Goal: Obtain resource: Download file/media

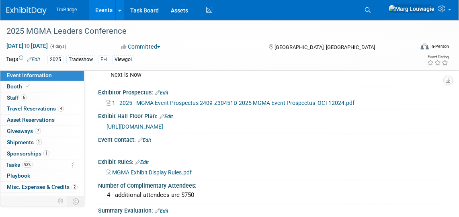
scroll to position [380, 0]
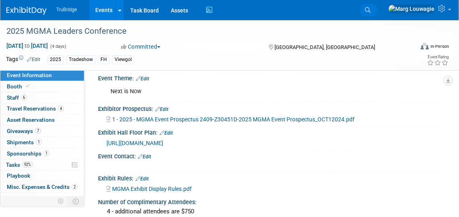
click at [371, 8] on icon at bounding box center [368, 10] width 6 height 6
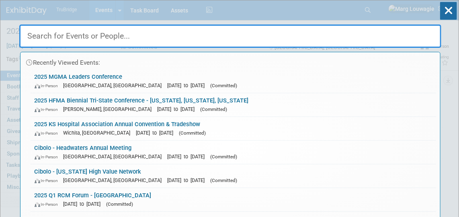
click at [372, 33] on input "text" at bounding box center [230, 36] width 422 height 23
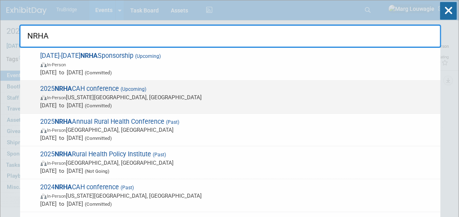
type input "NRHA"
click at [112, 93] on span "In-Person Kansas City, MO" at bounding box center [239, 97] width 396 height 8
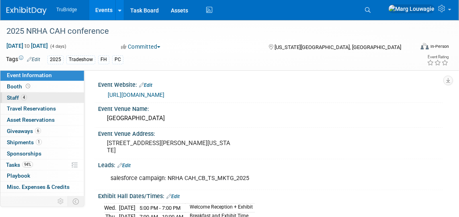
click at [29, 98] on link "4 Staff 4" at bounding box center [42, 97] width 84 height 11
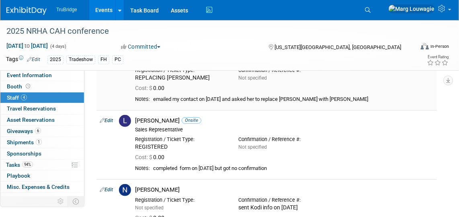
scroll to position [146, 0]
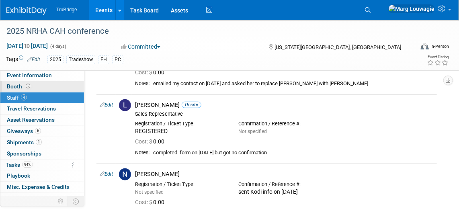
click at [19, 83] on span "Booth" at bounding box center [19, 86] width 25 height 6
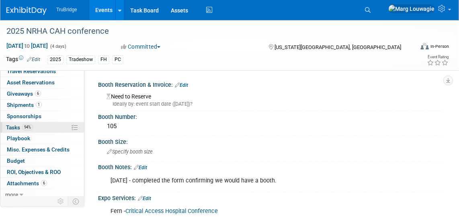
scroll to position [39, 0]
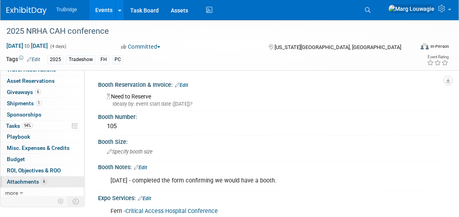
click at [23, 179] on span "Attachments 6" at bounding box center [27, 182] width 40 height 6
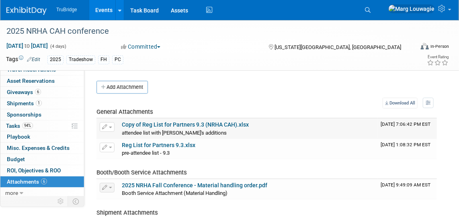
click at [201, 124] on link "Copy of Reg List for Partners 9.3 (NRHA CAH).xlsx" at bounding box center [185, 124] width 127 height 6
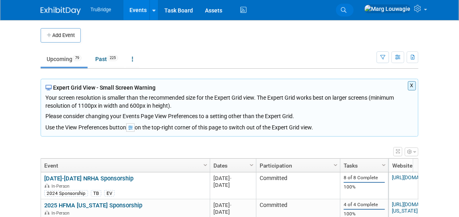
click at [347, 9] on icon at bounding box center [344, 10] width 6 height 6
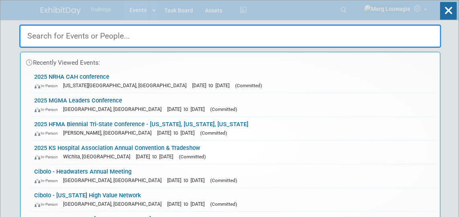
click at [351, 35] on input "text" at bounding box center [230, 36] width 422 height 23
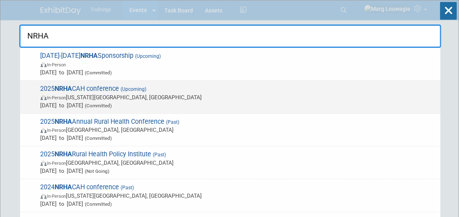
type input "NRHA"
click at [132, 91] on span "(Upcoming)" at bounding box center [132, 89] width 27 height 6
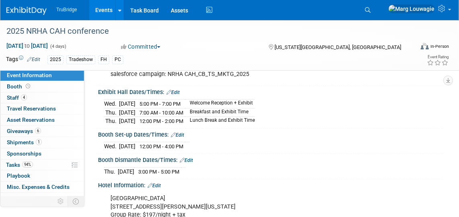
scroll to position [146, 0]
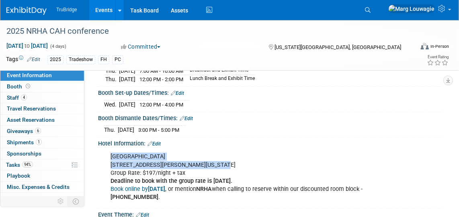
drag, startPoint x: 108, startPoint y: 150, endPoint x: 215, endPoint y: 161, distance: 107.9
click at [215, 161] on div "Sheraton Crown Center Hotel 2345 McGee St., Kansas City, MO 64108 Group Rate: $…" at bounding box center [239, 177] width 269 height 56
drag, startPoint x: 215, startPoint y: 161, endPoint x: 167, endPoint y: 158, distance: 48.3
copy div "Sheraton Crown Center Hotel 2345 McGee St., Kansas City, MO 64108"
click at [263, 125] on div "Thu. Sep 25, 2025 3:00 PM - 5:00 PM" at bounding box center [270, 128] width 333 height 11
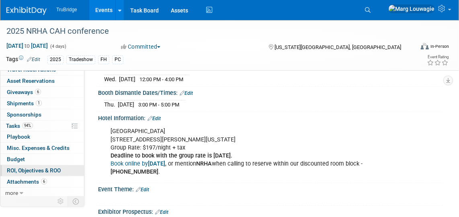
scroll to position [183, 0]
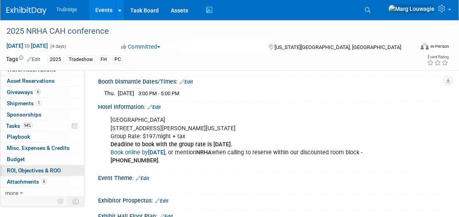
drag, startPoint x: 35, startPoint y: 180, endPoint x: 48, endPoint y: 169, distance: 16.6
click at [35, 180] on span "Attachments 6" at bounding box center [27, 182] width 40 height 6
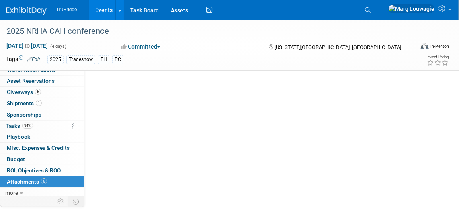
scroll to position [0, 0]
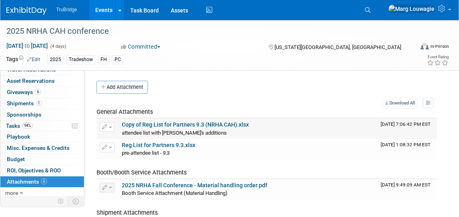
click at [147, 123] on link "Copy of Reg List for Partners 9.3 (NRHA CAH).xlsx" at bounding box center [185, 124] width 127 height 6
